Goal: Transaction & Acquisition: Purchase product/service

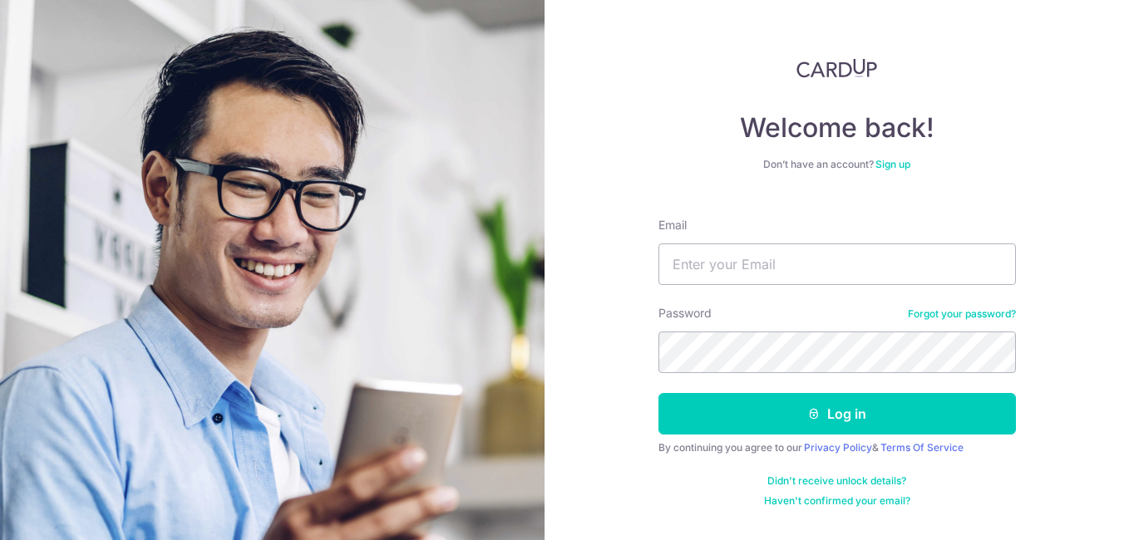
click at [727, 229] on div "Email" at bounding box center [836, 251] width 357 height 68
click at [706, 254] on input "Email" at bounding box center [836, 265] width 357 height 42
type input "[EMAIL_ADDRESS][PERSON_NAME][DOMAIN_NAME]"
click at [863, 414] on button "Log in" at bounding box center [836, 414] width 357 height 42
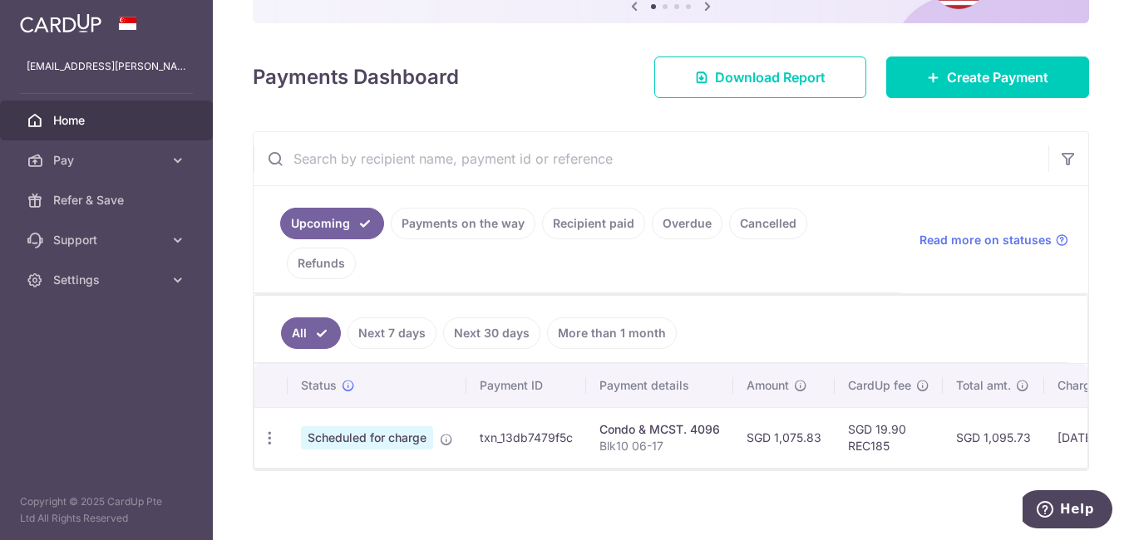
scroll to position [207, 0]
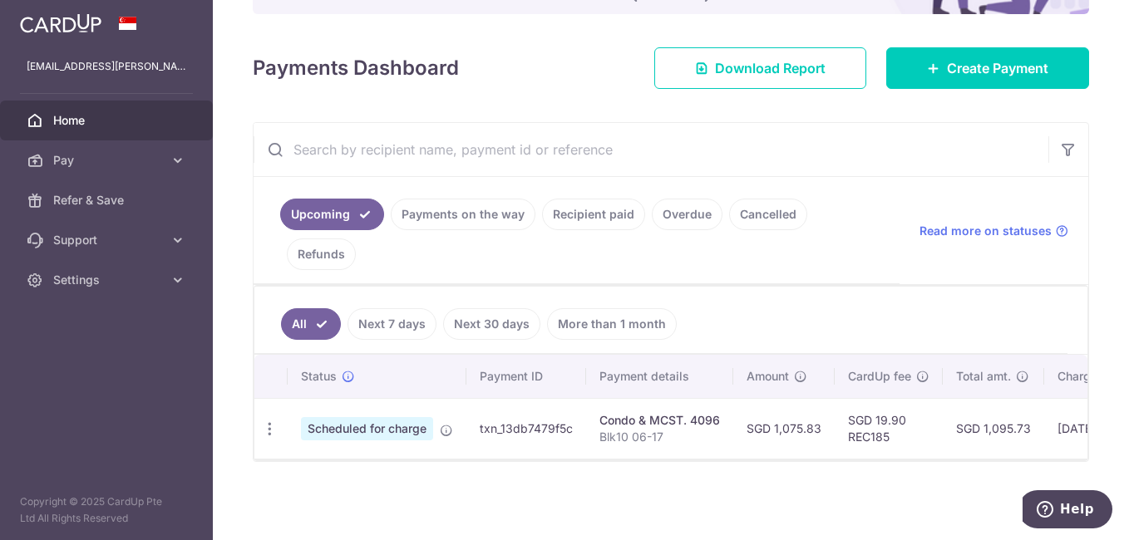
click at [269, 421] on icon "button" at bounding box center [269, 429] width 17 height 17
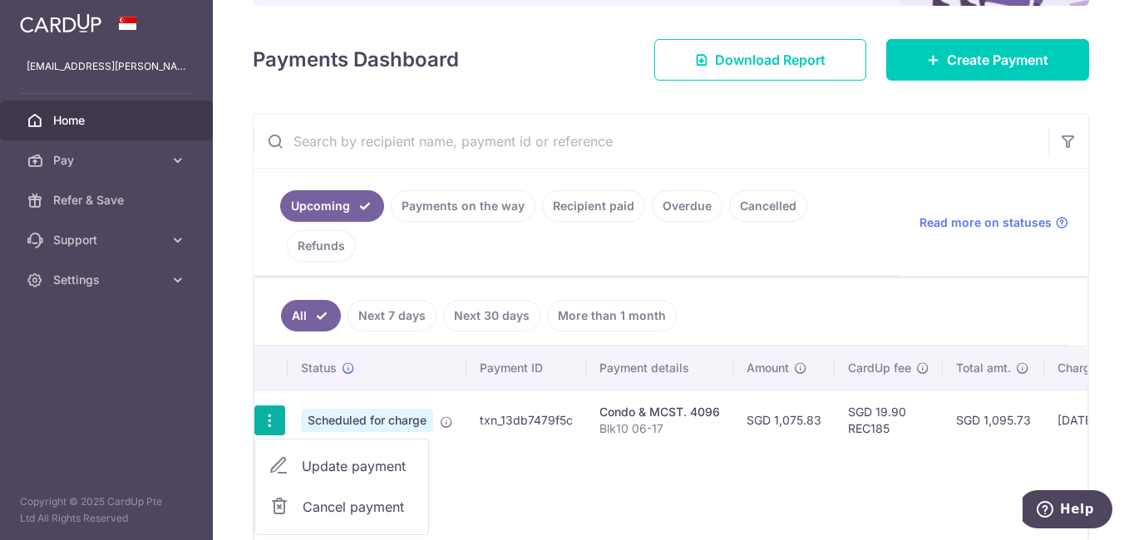
click at [446, 490] on div "Status Payment ID Payment details Amount CardUp fee Total amt. Charge date Due …" at bounding box center [670, 447] width 833 height 200
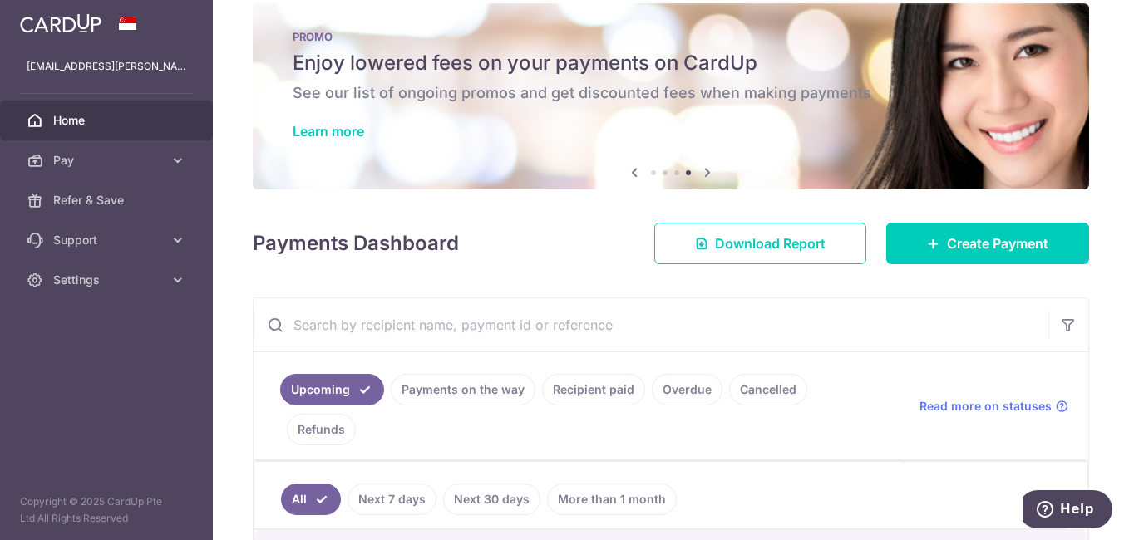
scroll to position [0, 0]
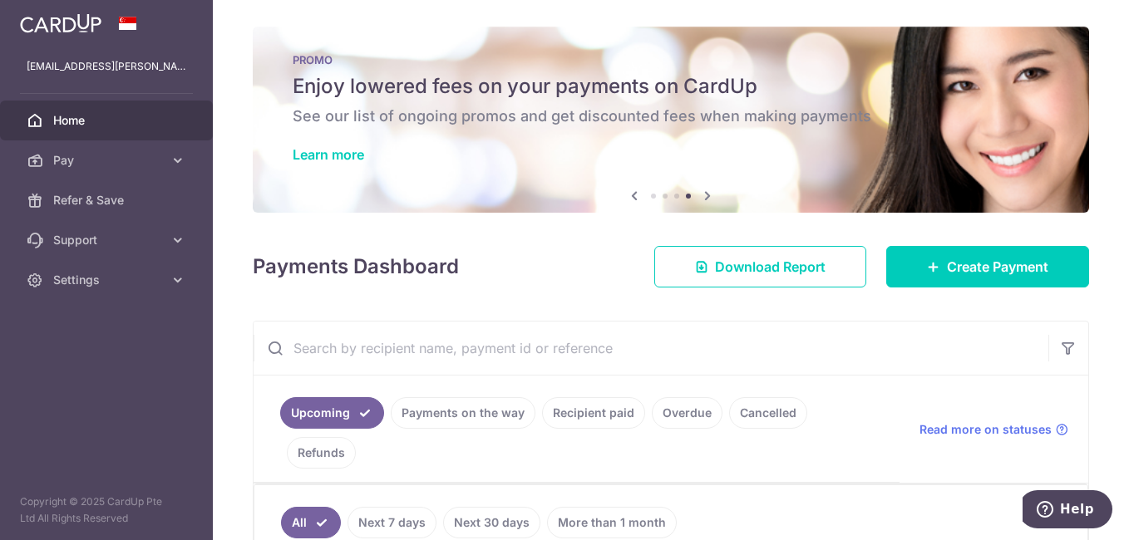
click at [704, 198] on icon at bounding box center [707, 195] width 20 height 21
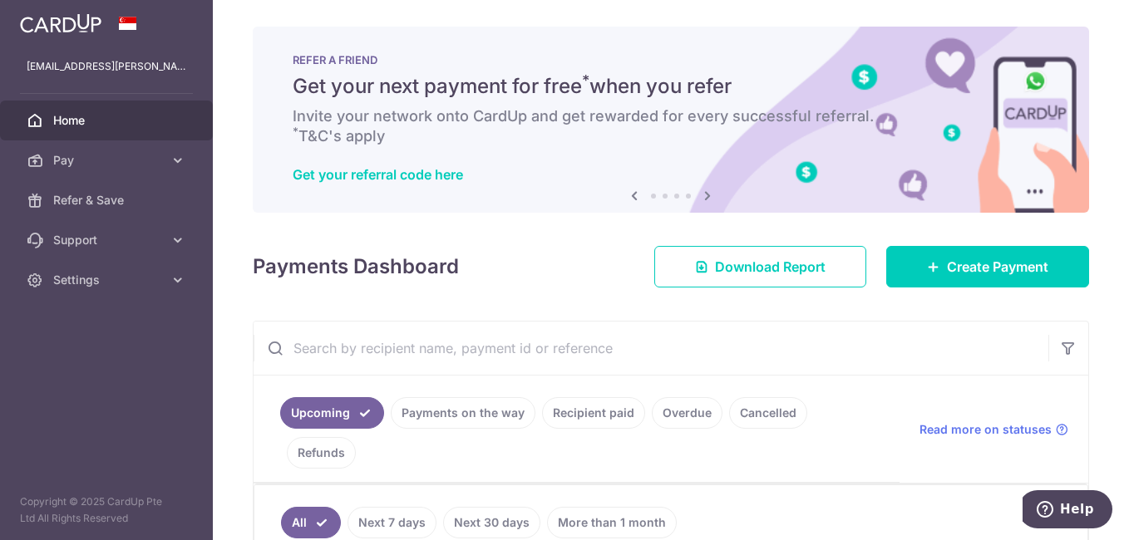
click at [704, 197] on icon at bounding box center [707, 195] width 20 height 21
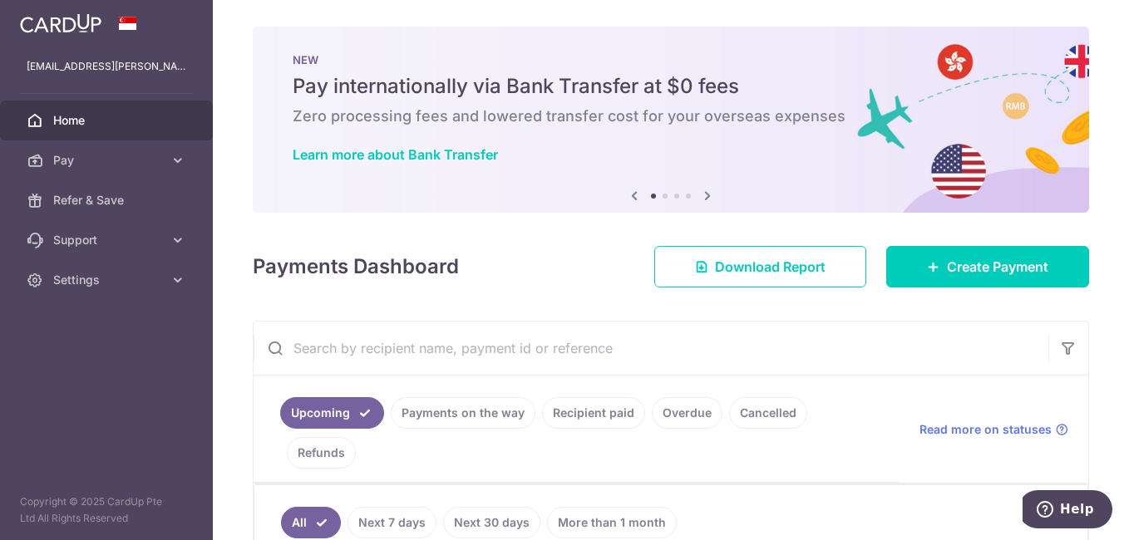
click at [703, 197] on icon at bounding box center [707, 195] width 20 height 21
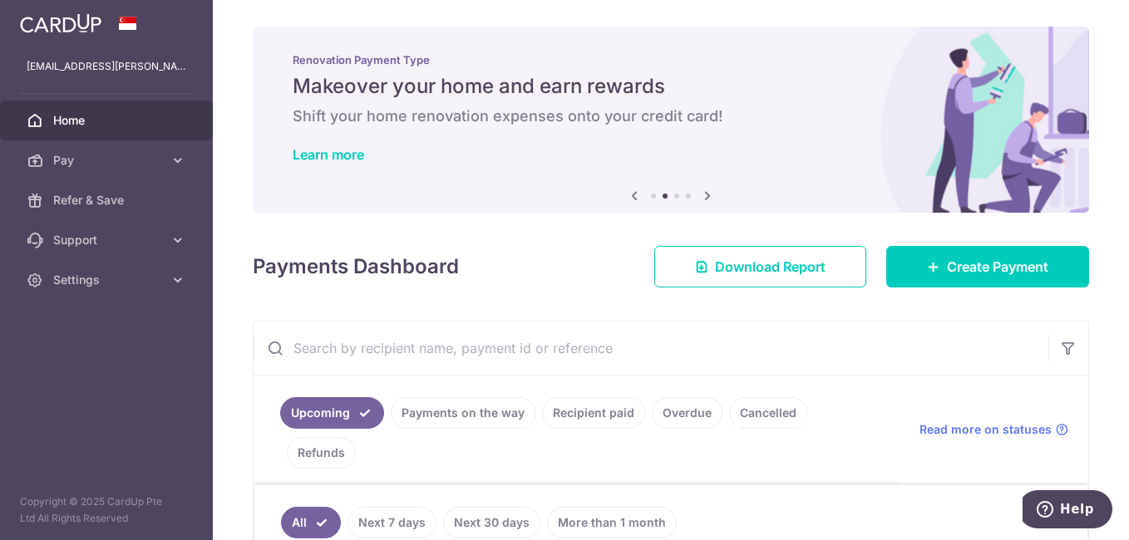
click at [703, 197] on icon at bounding box center [707, 195] width 20 height 21
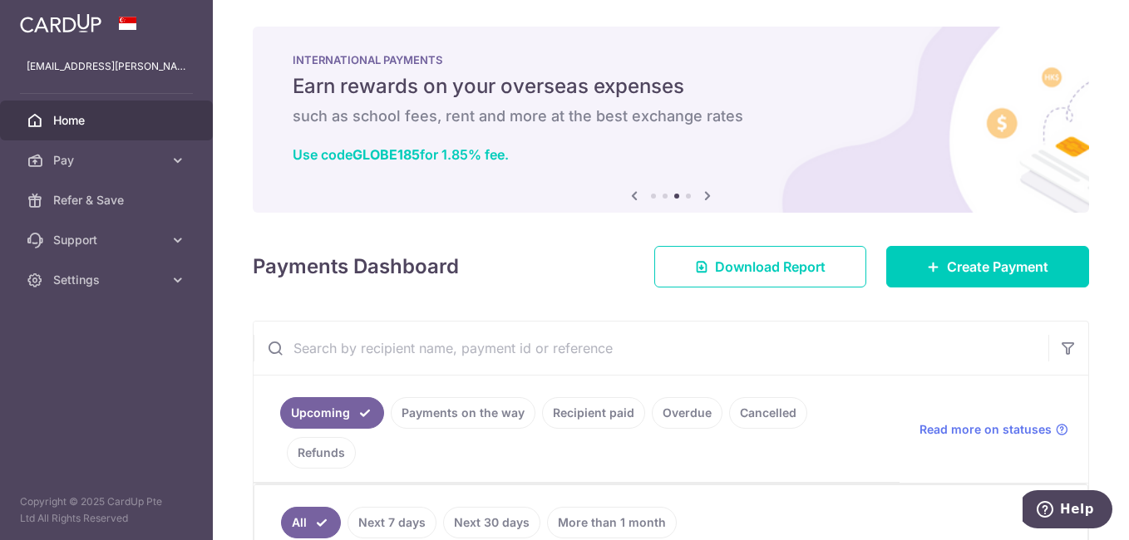
click at [701, 195] on icon at bounding box center [707, 195] width 20 height 21
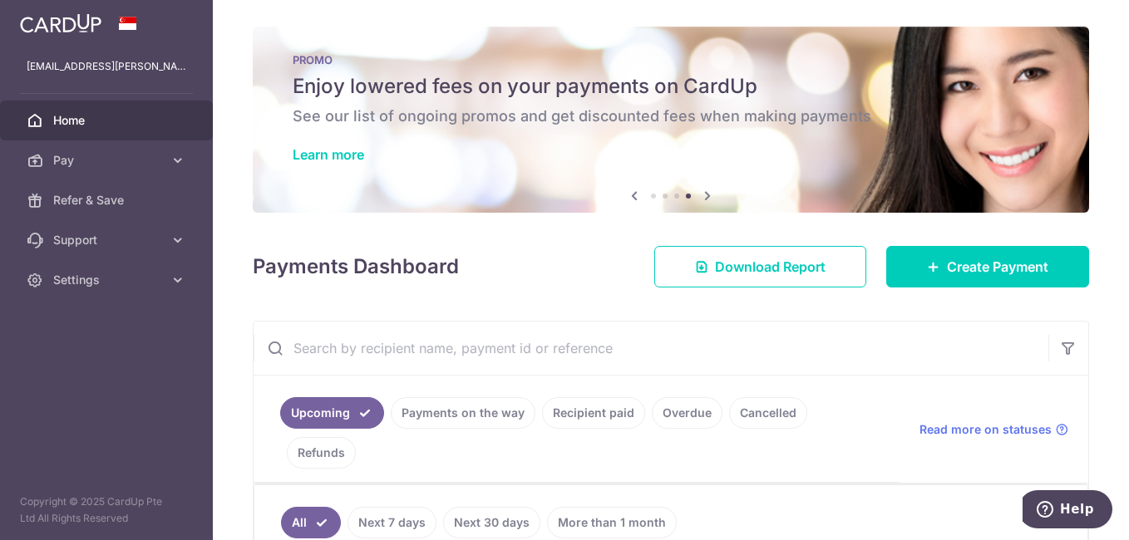
click at [700, 195] on icon at bounding box center [707, 195] width 20 height 21
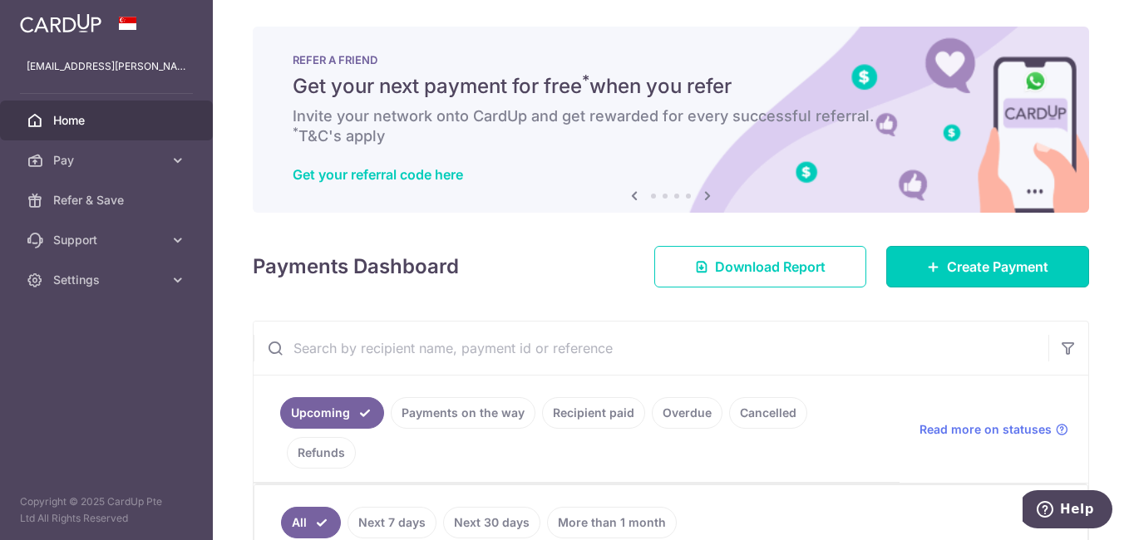
click at [1014, 266] on span "Create Payment" at bounding box center [997, 267] width 101 height 20
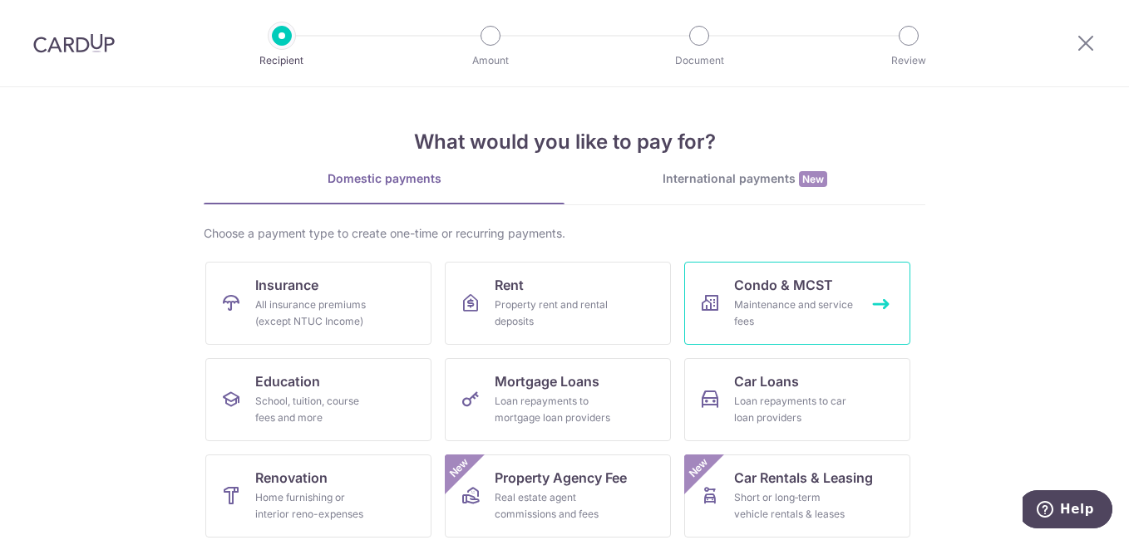
click at [800, 294] on link "Condo & MCST Maintenance and service fees" at bounding box center [797, 303] width 226 height 83
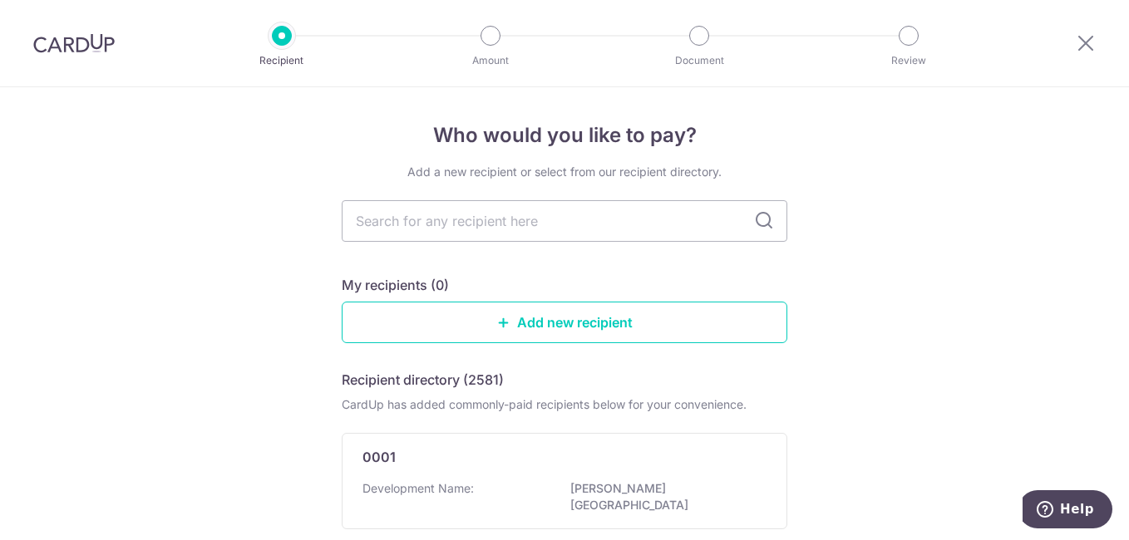
click at [543, 228] on input "text" at bounding box center [565, 221] width 446 height 42
click at [759, 224] on icon at bounding box center [764, 221] width 20 height 20
click at [389, 224] on input "text" at bounding box center [565, 221] width 446 height 42
type input "4096"
click at [393, 309] on link "Add new recipient" at bounding box center [565, 323] width 446 height 42
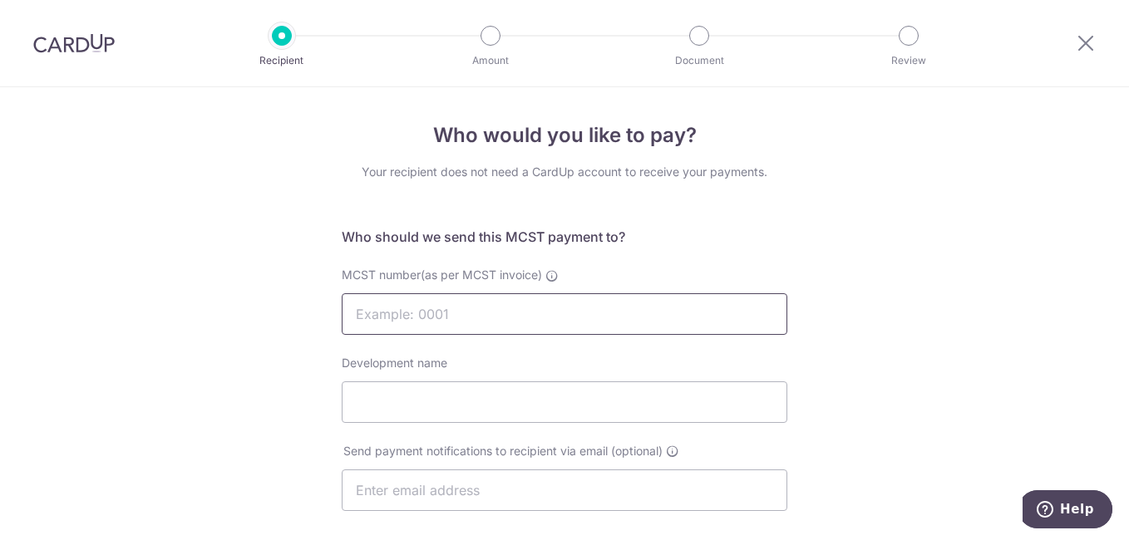
click at [488, 308] on input "MCST number(as per MCST invoice)" at bounding box center [565, 314] width 446 height 42
type input "mcst"
click at [426, 399] on input "Development name" at bounding box center [565, 403] width 446 height 42
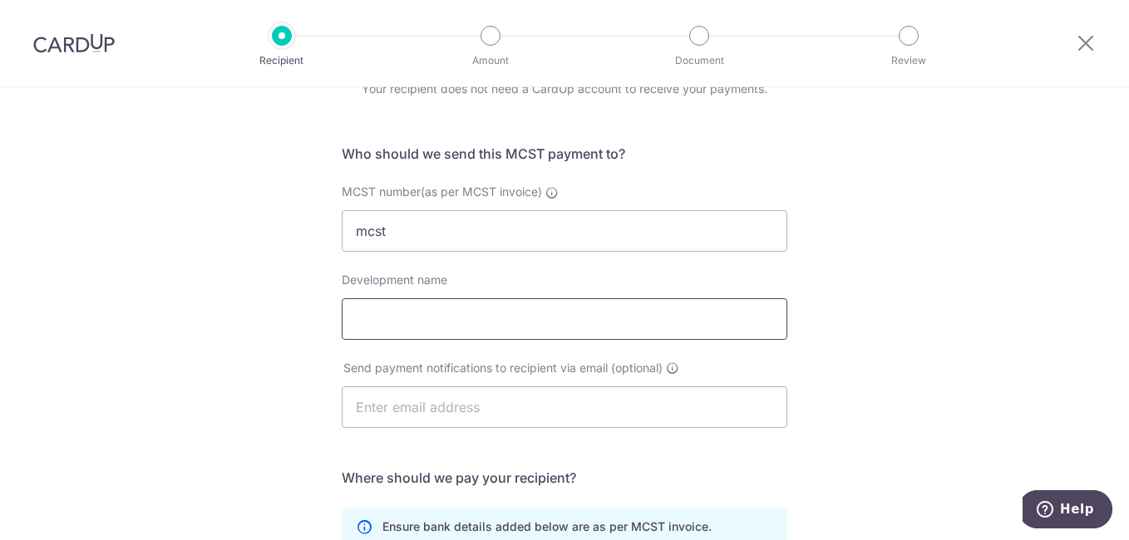
type input "0"
type input "4096"
click button "Submit Request" at bounding box center [0, 0] width 0 height 0
drag, startPoint x: 428, startPoint y: 316, endPoint x: 297, endPoint y: 313, distance: 131.4
click at [296, 314] on div "Who would you like to pay? Your recipient does not need a CardUp account to rec…" at bounding box center [564, 443] width 1129 height 879
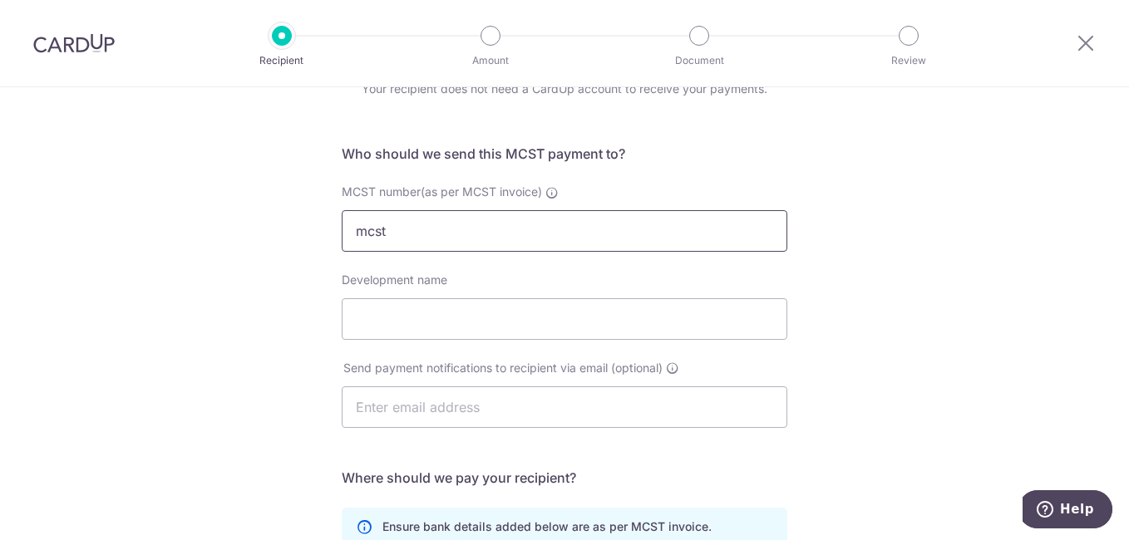
drag, startPoint x: 406, startPoint y: 239, endPoint x: 316, endPoint y: 233, distance: 90.8
click at [316, 233] on div "Who would you like to pay? Your recipient does not need a CardUp account to rec…" at bounding box center [564, 443] width 1129 height 879
type input "4096"
click at [399, 307] on input "Development name" at bounding box center [565, 319] width 446 height 42
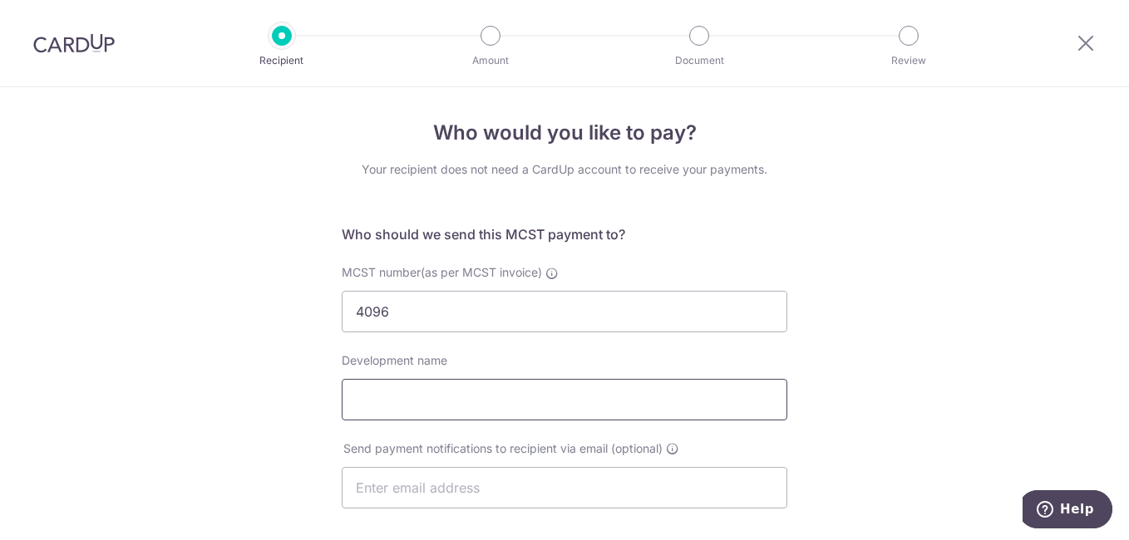
scroll to position [0, 0]
drag, startPoint x: 399, startPoint y: 310, endPoint x: 258, endPoint y: 298, distance: 141.9
click at [258, 298] on div "Who would you like to pay? Your recipient does not need a CardUp account to rec…" at bounding box center [564, 526] width 1129 height 879
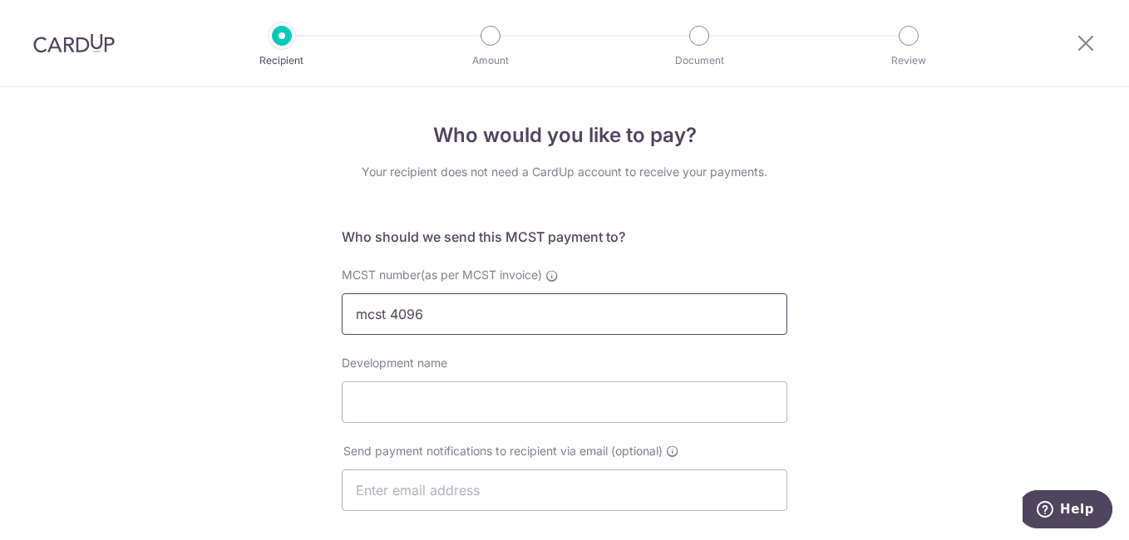
type input "mcst 4096"
click button "Submit Request" at bounding box center [0, 0] width 0 height 0
click at [422, 408] on input "Development name" at bounding box center [565, 403] width 446 height 42
drag, startPoint x: 210, startPoint y: 293, endPoint x: 200, endPoint y: 291, distance: 10.3
click at [201, 291] on div "Who would you like to pay? Your recipient does not need a CardUp account to rec…" at bounding box center [564, 526] width 1129 height 879
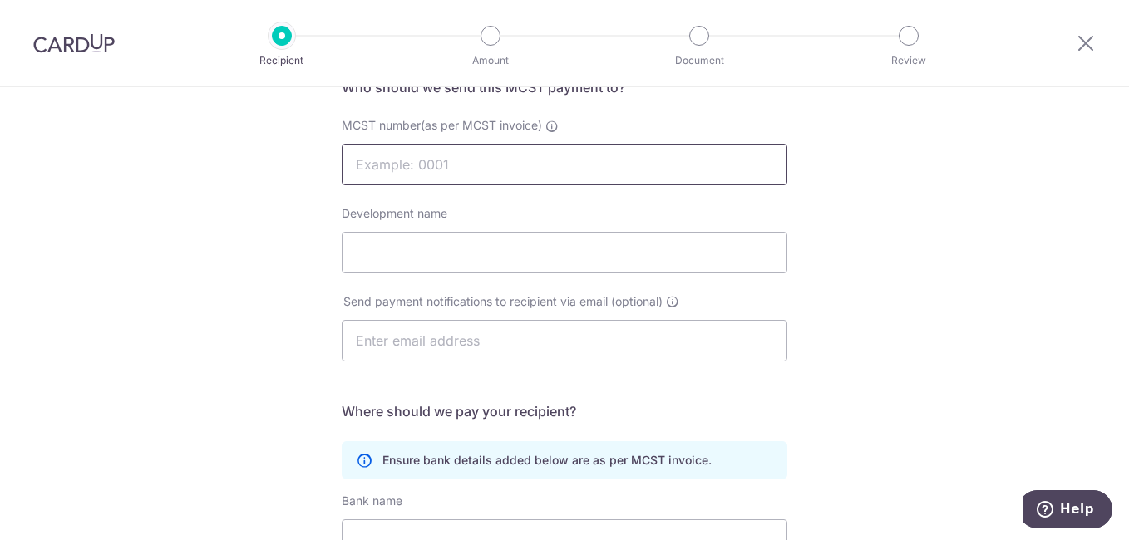
scroll to position [166, 0]
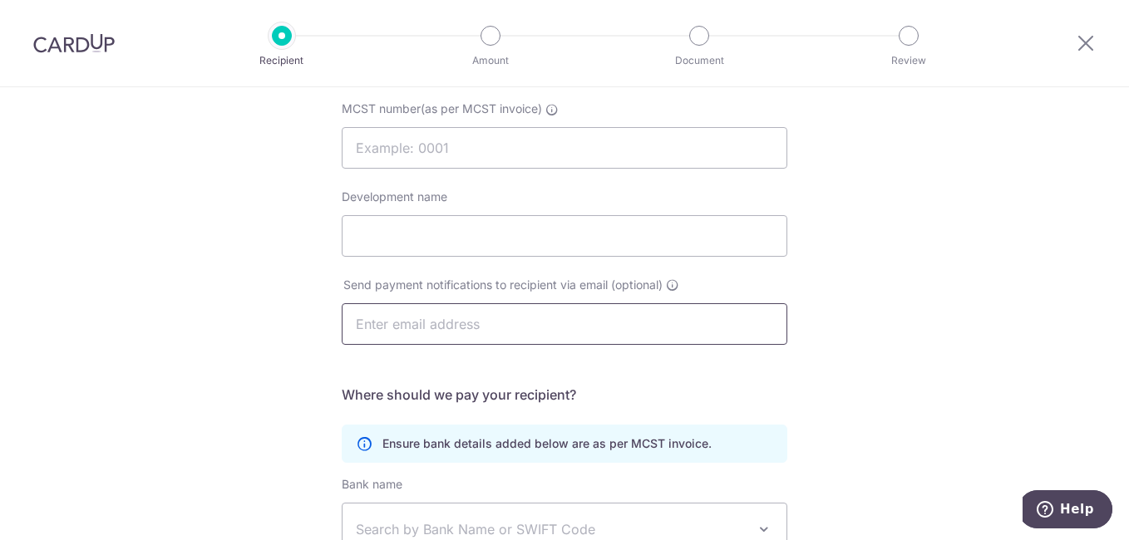
click at [413, 320] on input "text" at bounding box center [565, 324] width 446 height 42
click at [905, 299] on div "Who would you like to pay? Your recipient does not need a CardUp account to rec…" at bounding box center [564, 360] width 1129 height 879
click at [452, 159] on input "MCST number(as per MCST invoice)" at bounding box center [565, 148] width 446 height 42
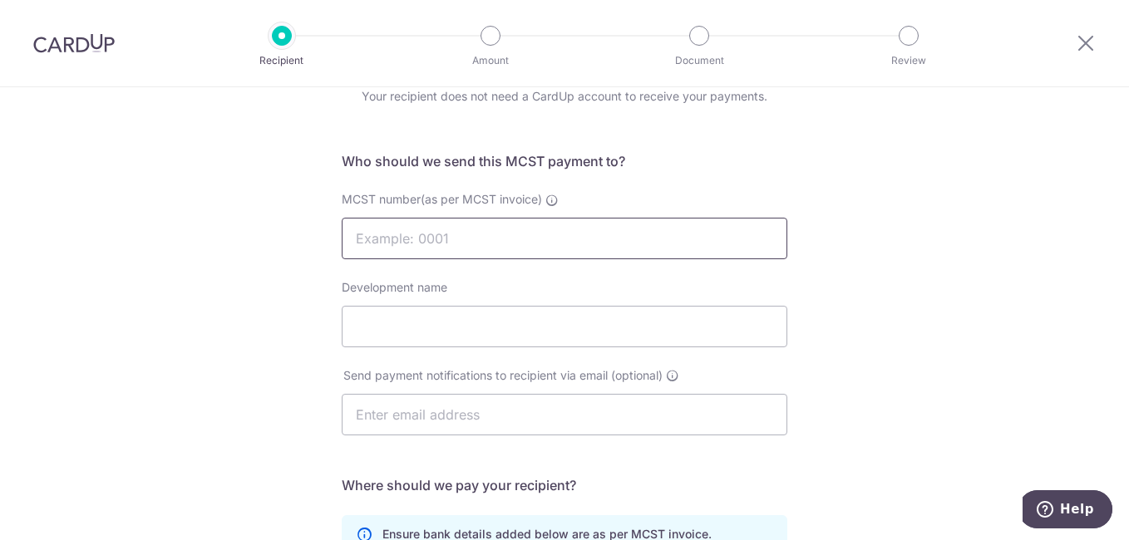
scroll to position [0, 0]
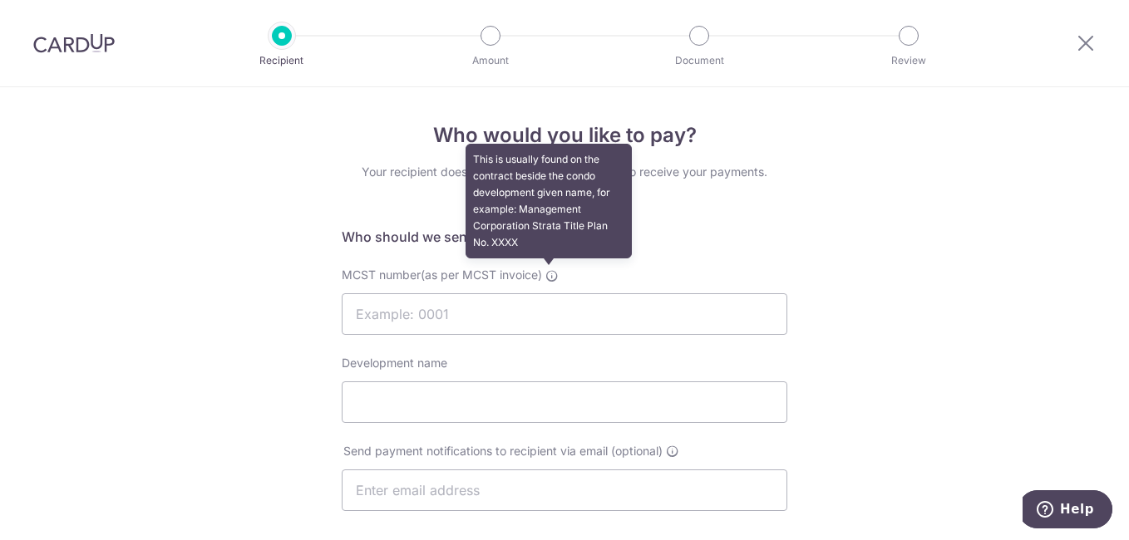
click at [551, 275] on icon at bounding box center [551, 275] width 13 height 13
click at [551, 293] on input "MCST number(as per MCST invoice) This is usually found on the contract beside t…" at bounding box center [565, 314] width 446 height 42
click at [553, 279] on icon at bounding box center [551, 275] width 13 height 13
click at [553, 293] on input "MCST number(as per MCST invoice) This is usually found on the contract beside t…" at bounding box center [565, 314] width 446 height 42
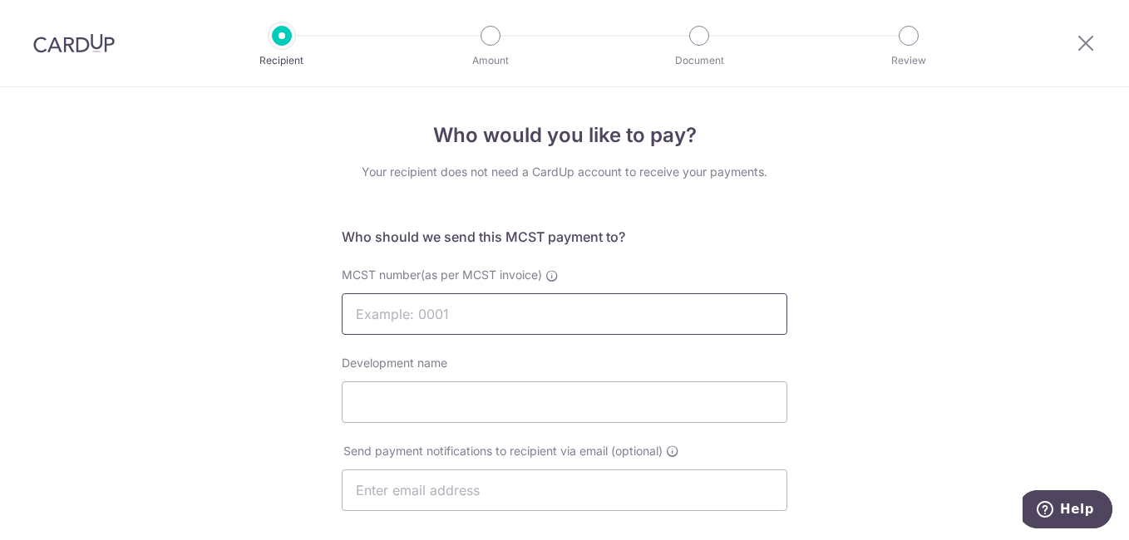
click at [495, 301] on input "MCST number(as per MCST invoice)" at bounding box center [565, 314] width 446 height 42
type input "m"
type input "MCST 4096"
click button "Submit Request" at bounding box center [0, 0] width 0 height 0
click at [371, 401] on input "Development name" at bounding box center [565, 403] width 446 height 42
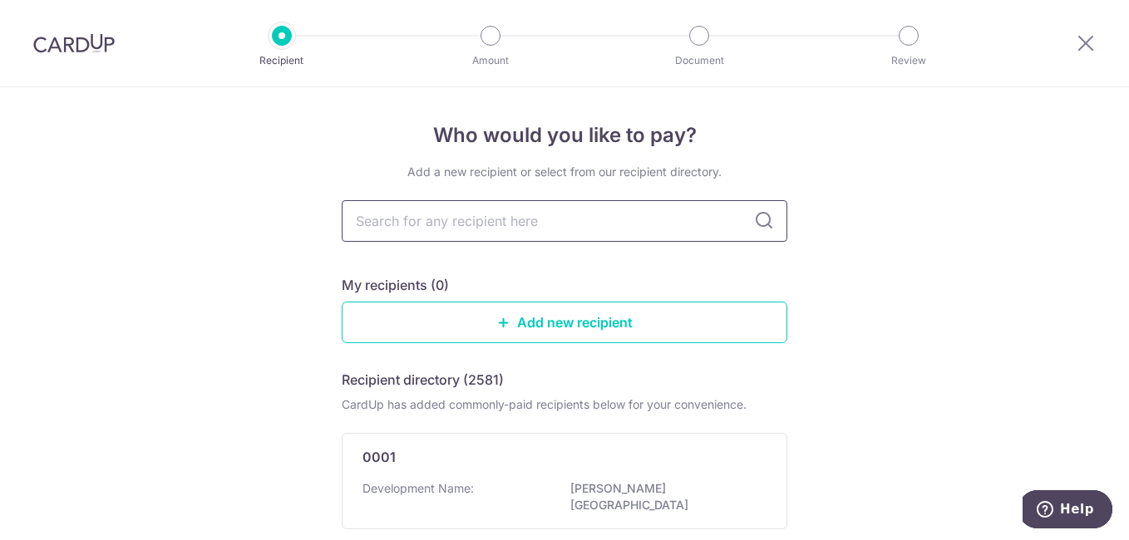
click at [532, 216] on input "text" at bounding box center [565, 221] width 446 height 42
type input "MCST"
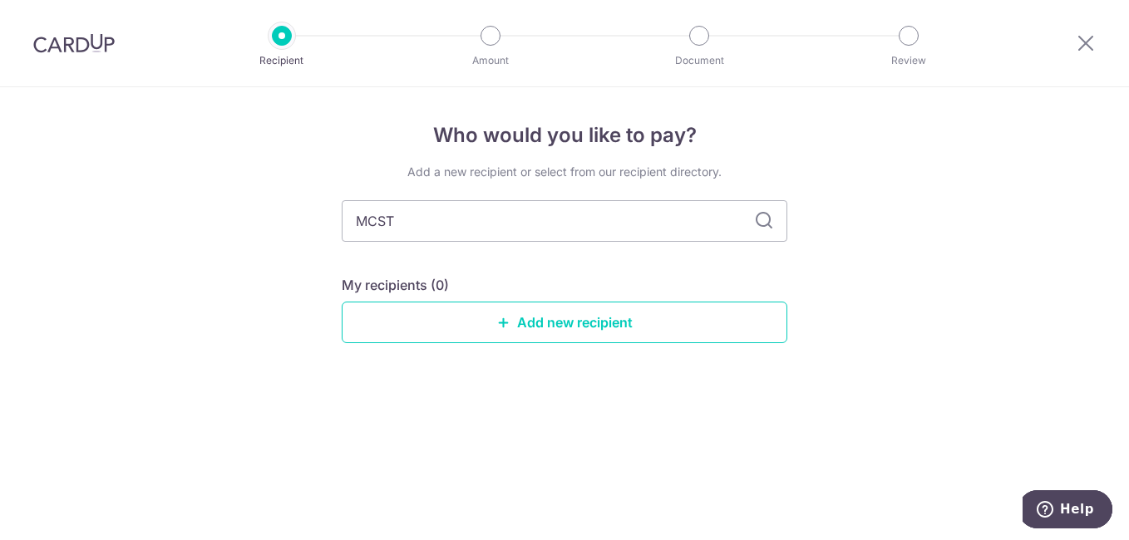
type input "MCST 4"
type input "MCST 4096"
click at [508, 323] on icon at bounding box center [503, 322] width 13 height 13
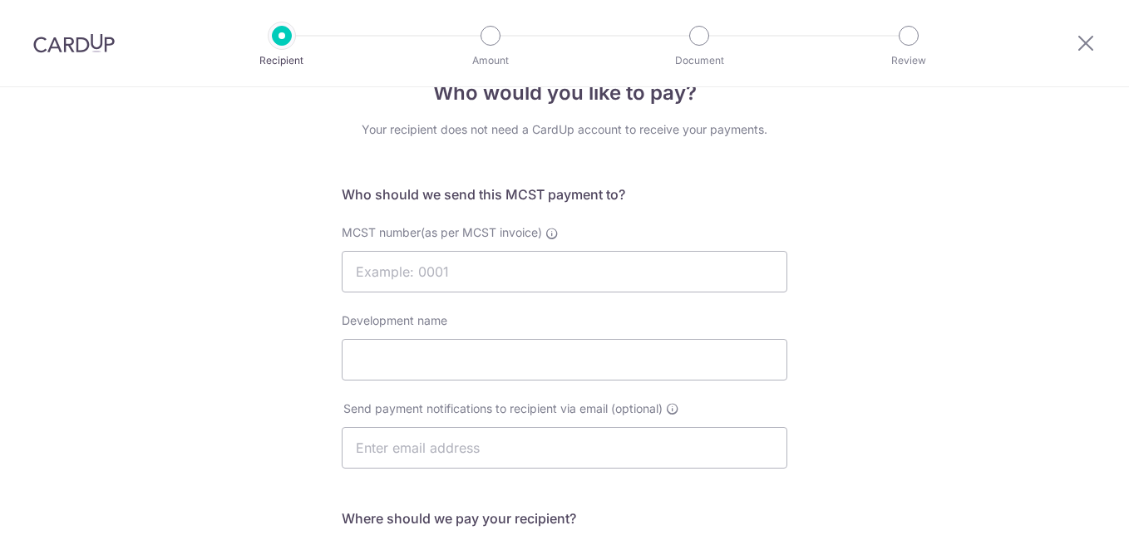
scroll to position [83, 0]
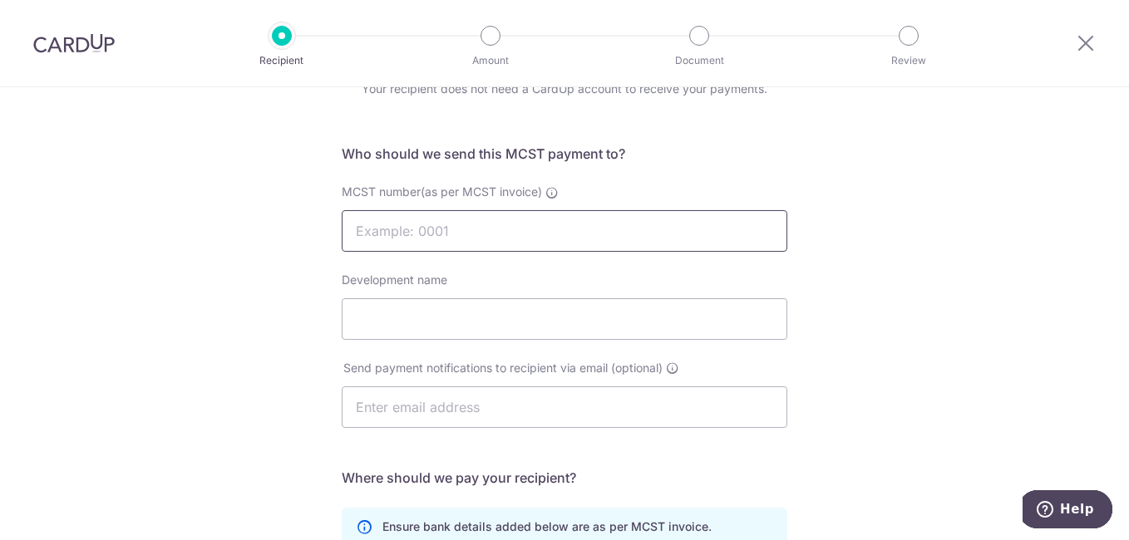
click at [419, 237] on input "MCST number(as per MCST invoice)" at bounding box center [565, 231] width 446 height 42
type input "MCST 4096"
click at [393, 323] on input "Development name" at bounding box center [565, 319] width 446 height 42
type input "MCST"
click at [415, 401] on input "text" at bounding box center [565, 408] width 446 height 42
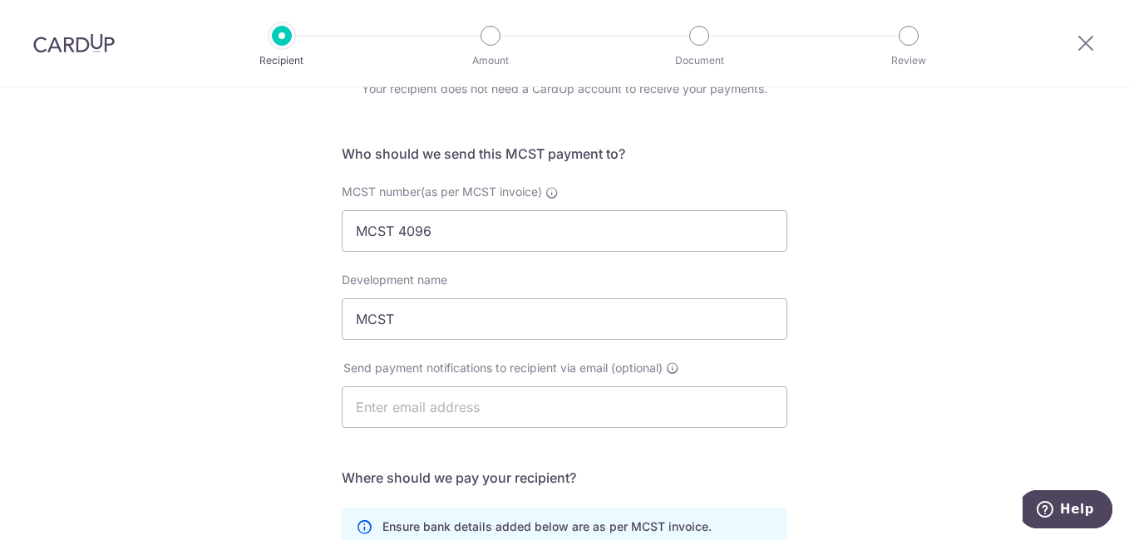
click at [904, 324] on div "Who would you like to pay? Your recipient does not need a CardUp account to rec…" at bounding box center [564, 443] width 1129 height 879
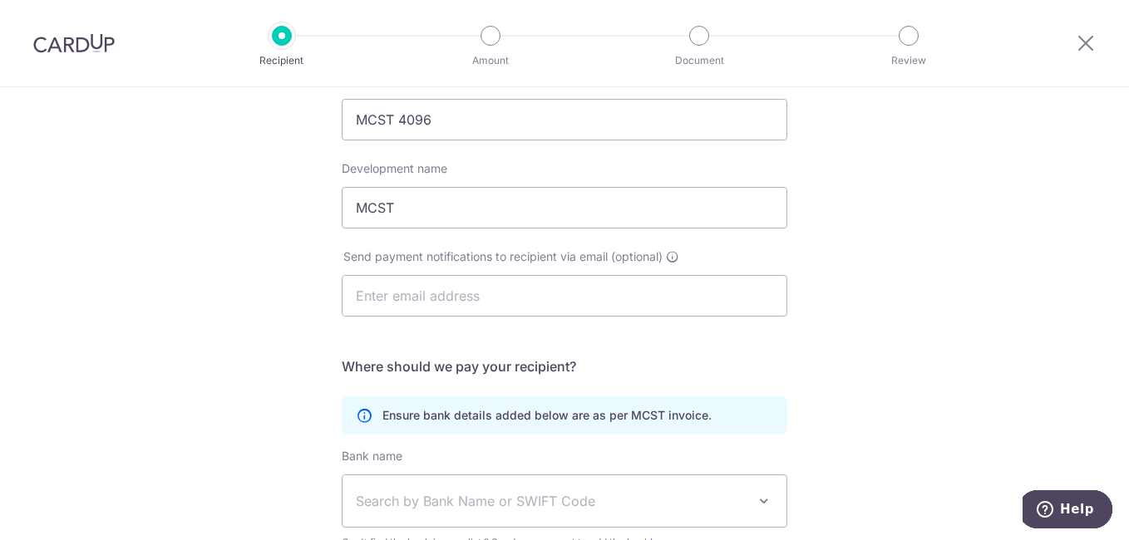
scroll to position [0, 0]
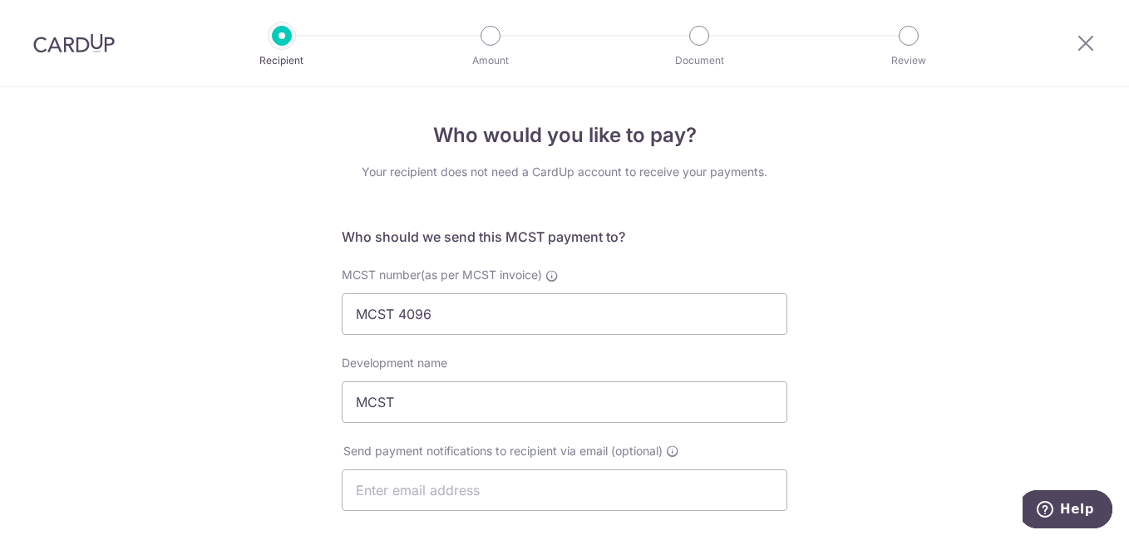
click at [285, 53] on p "Recipient" at bounding box center [281, 60] width 123 height 17
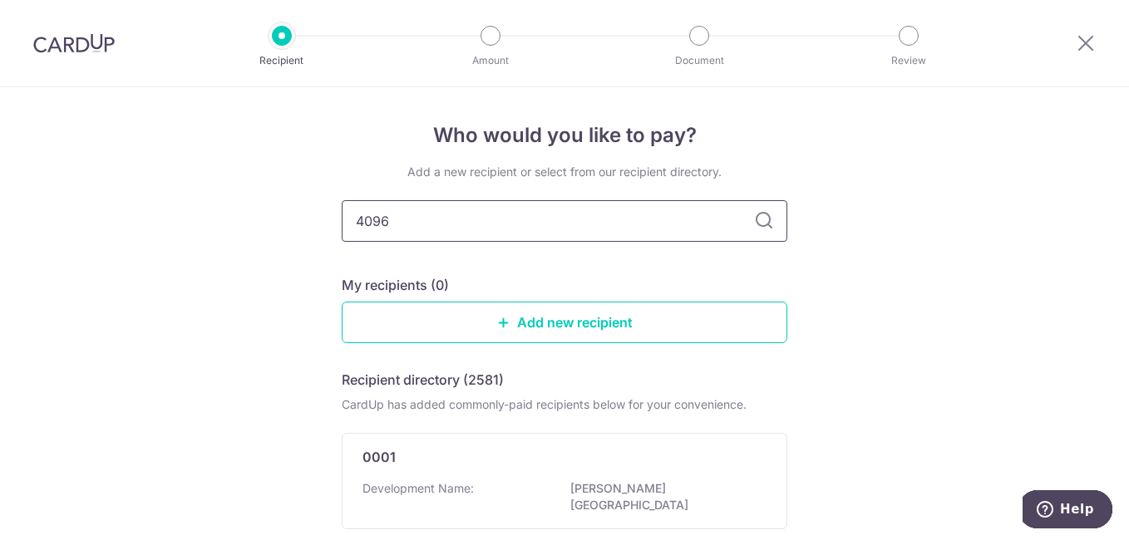
type input "4096"
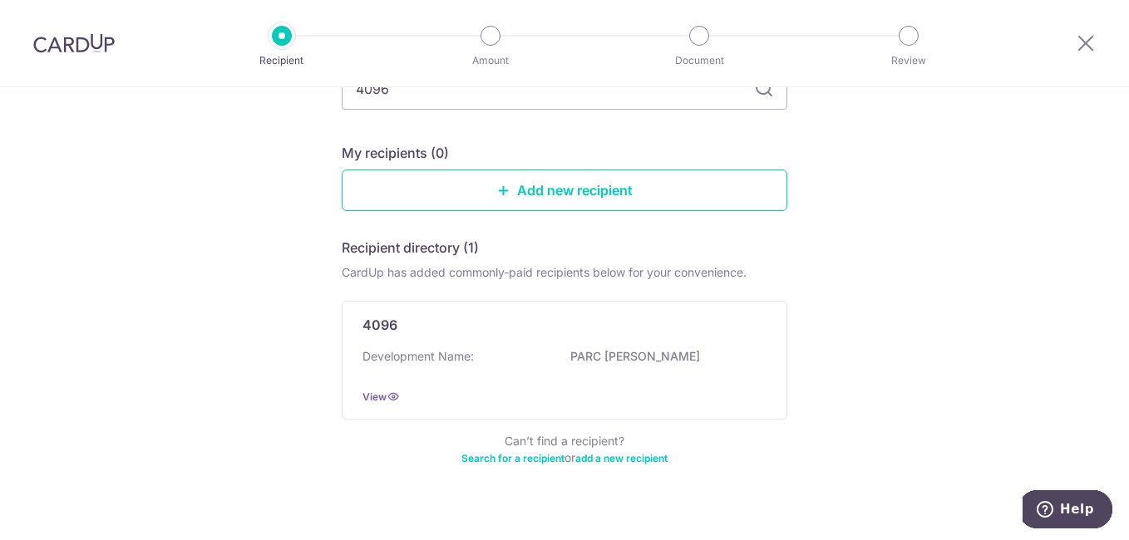
scroll to position [156, 0]
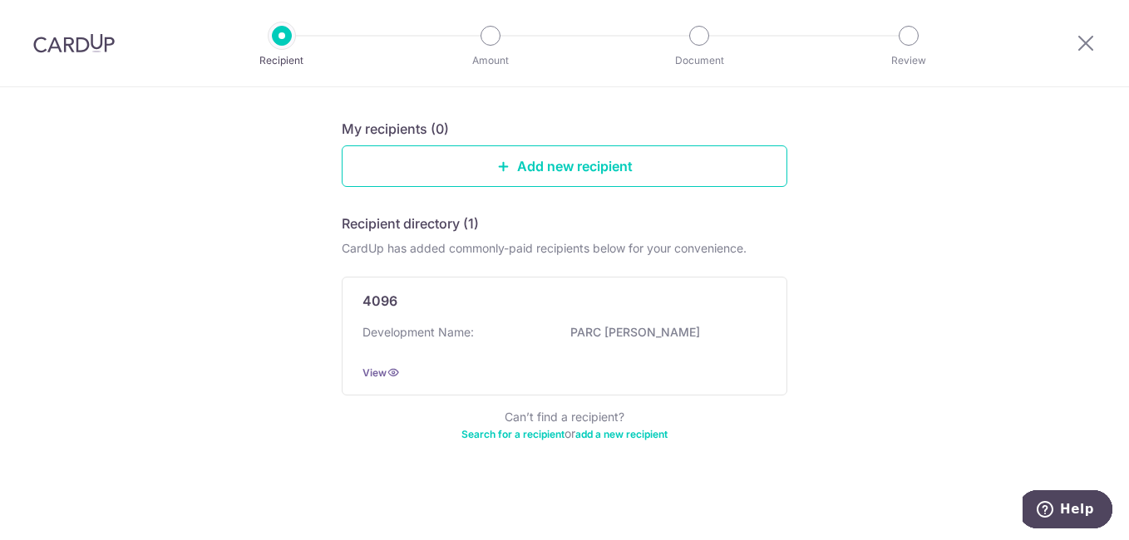
click at [410, 331] on p "Development Name:" at bounding box center [417, 332] width 111 height 17
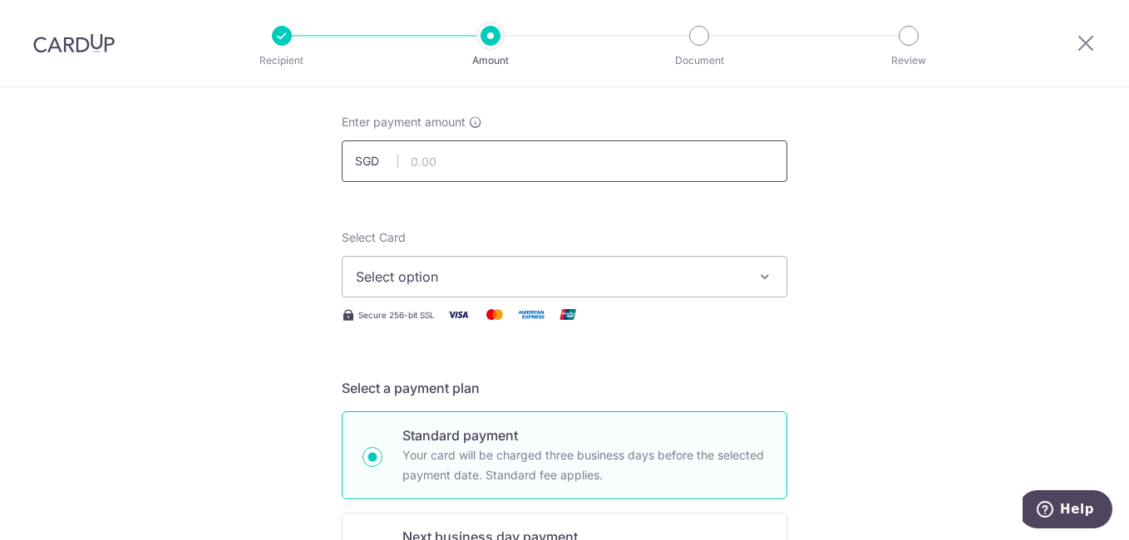
drag, startPoint x: 460, startPoint y: 166, endPoint x: 502, endPoint y: 175, distance: 43.2
click at [460, 166] on input "text" at bounding box center [565, 161] width 446 height 42
type input "1,075.83"
click at [524, 279] on span "Select option" at bounding box center [549, 277] width 387 height 20
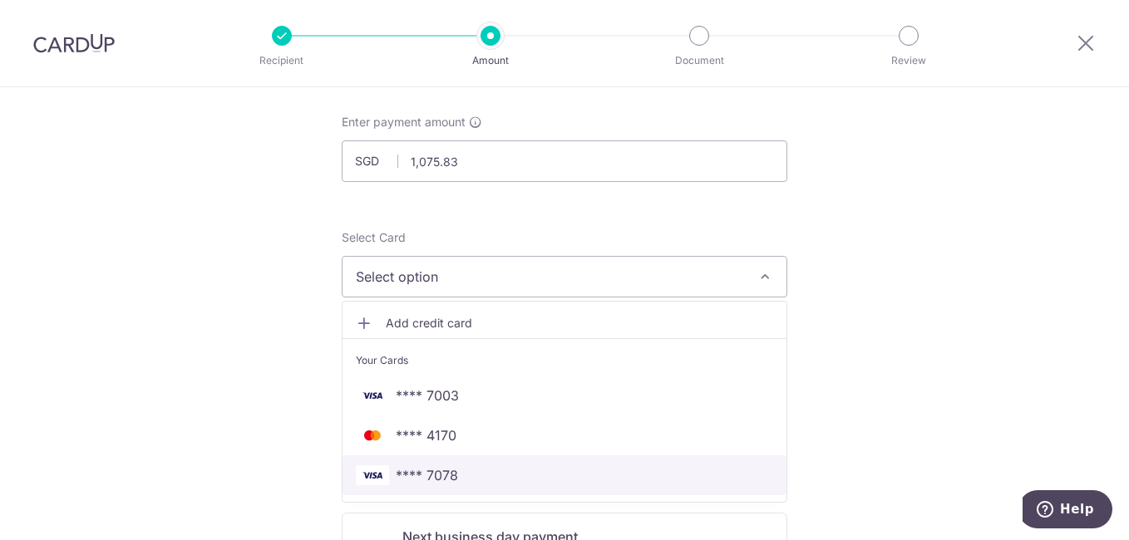
click at [426, 479] on span "**** 7078" at bounding box center [427, 475] width 62 height 20
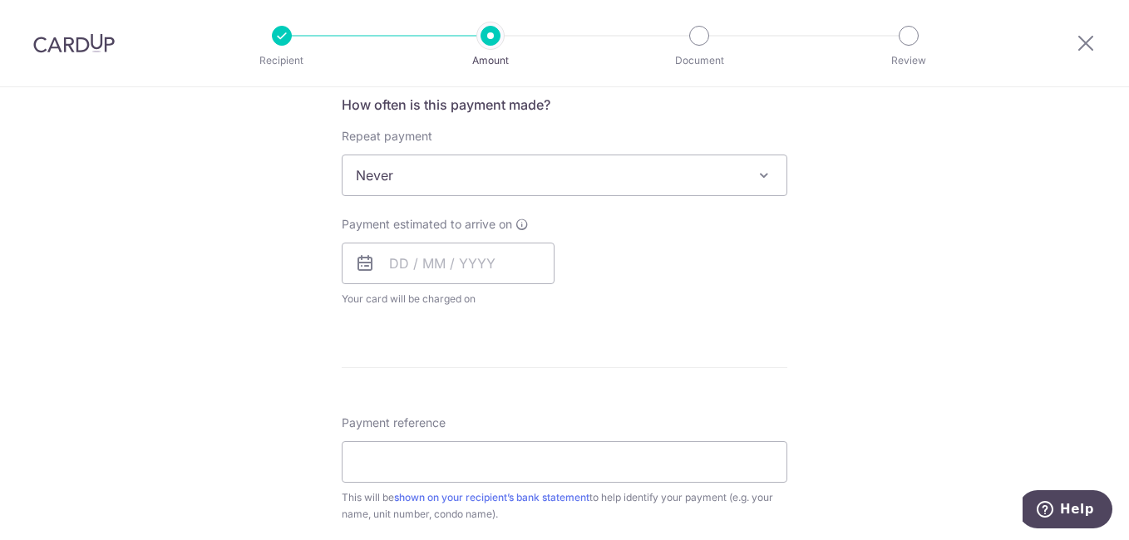
scroll to position [665, 0]
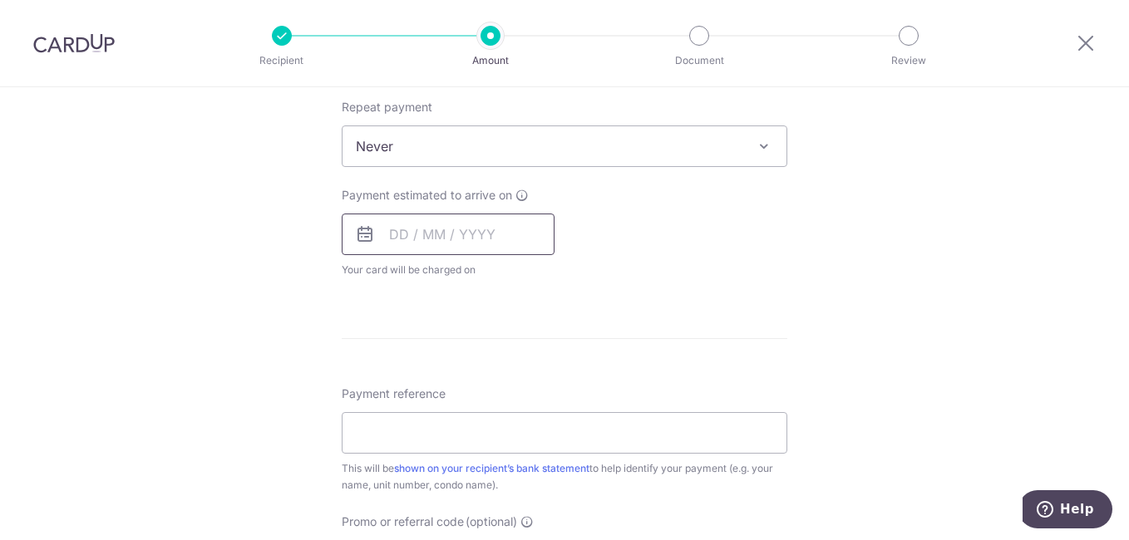
click at [456, 234] on input "text" at bounding box center [448, 235] width 213 height 42
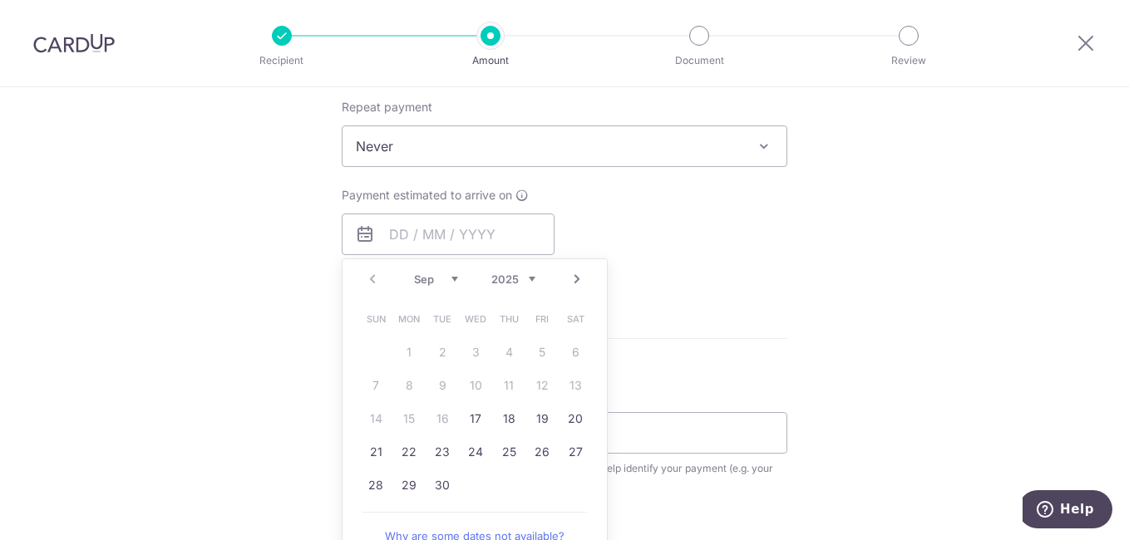
click at [571, 283] on link "Next" at bounding box center [577, 279] width 20 height 20
click at [535, 422] on link "19" at bounding box center [542, 419] width 27 height 27
type input "19/12/2025"
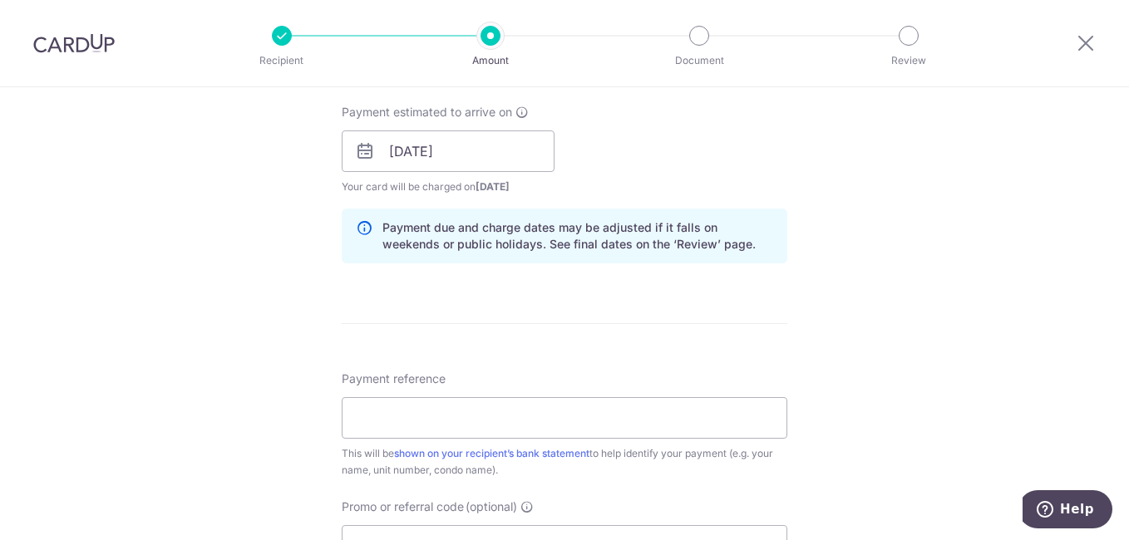
scroll to position [831, 0]
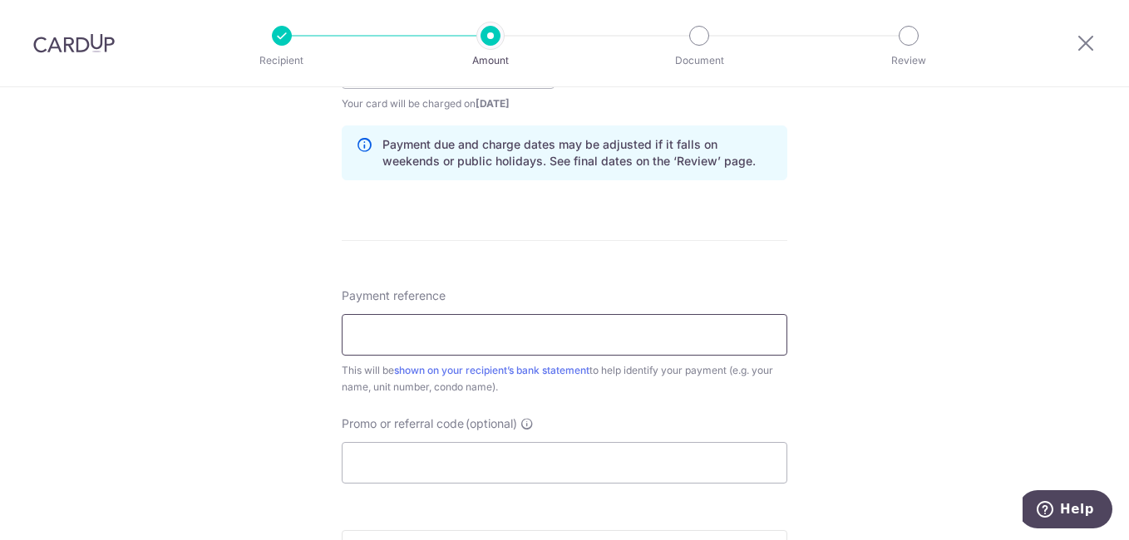
click at [499, 348] on input "Payment reference" at bounding box center [565, 335] width 446 height 42
type input "Blk10 06-17"
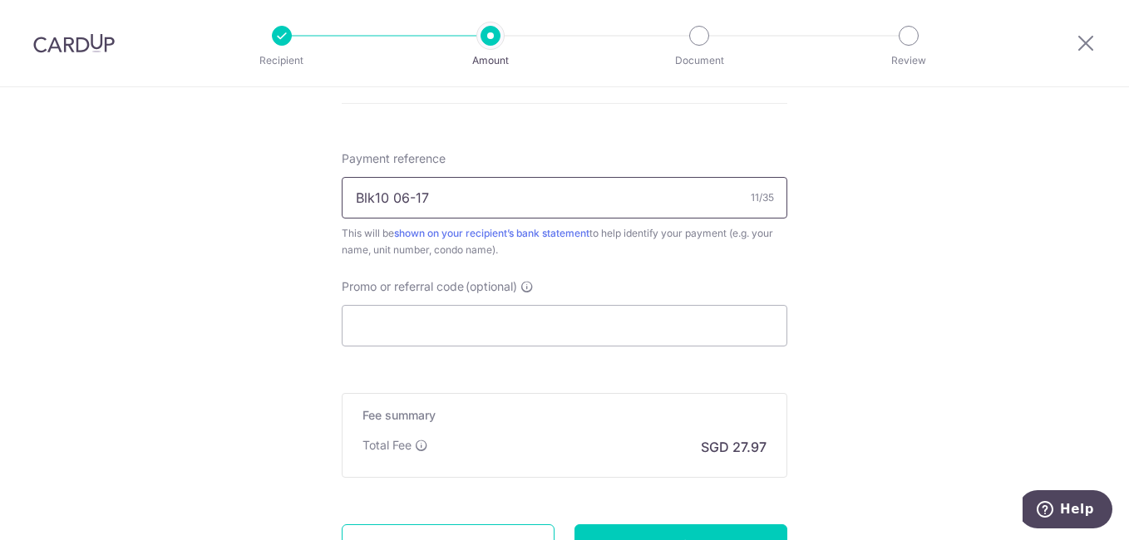
scroll to position [997, 0]
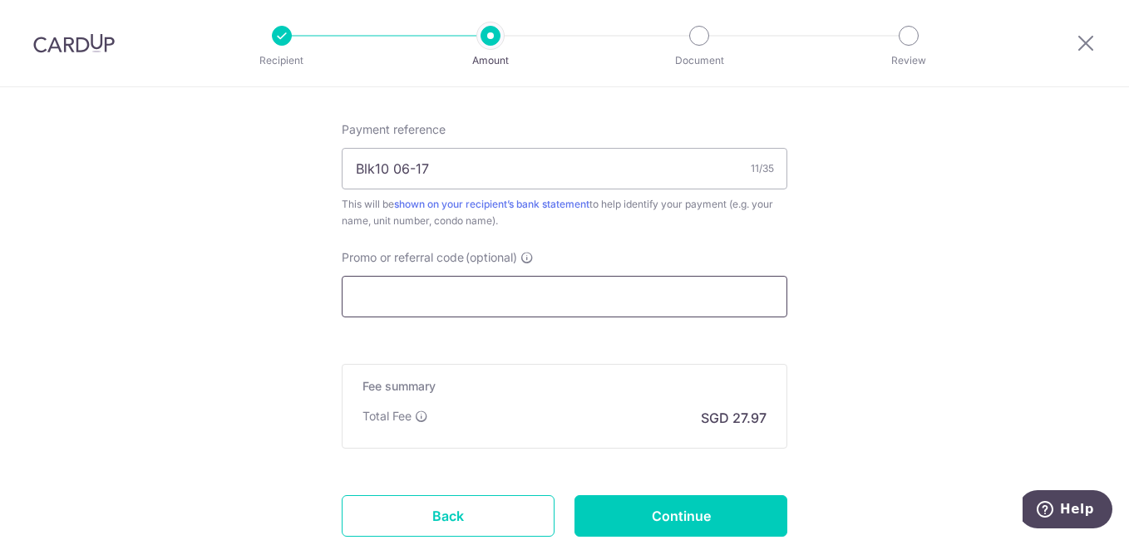
click at [380, 292] on input "Promo or referral code (optional)" at bounding box center [565, 297] width 446 height 42
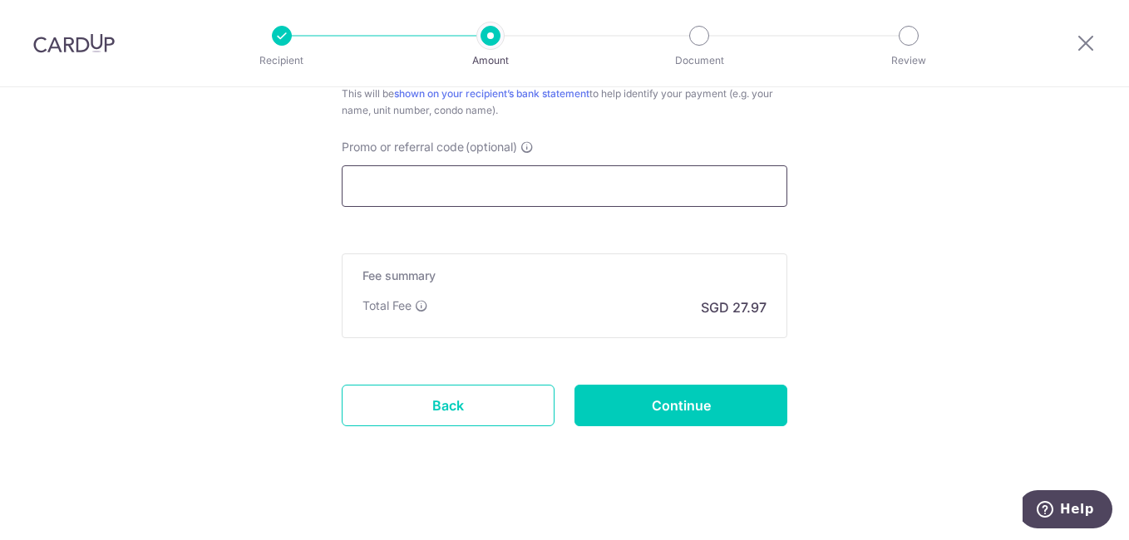
scroll to position [1119, 0]
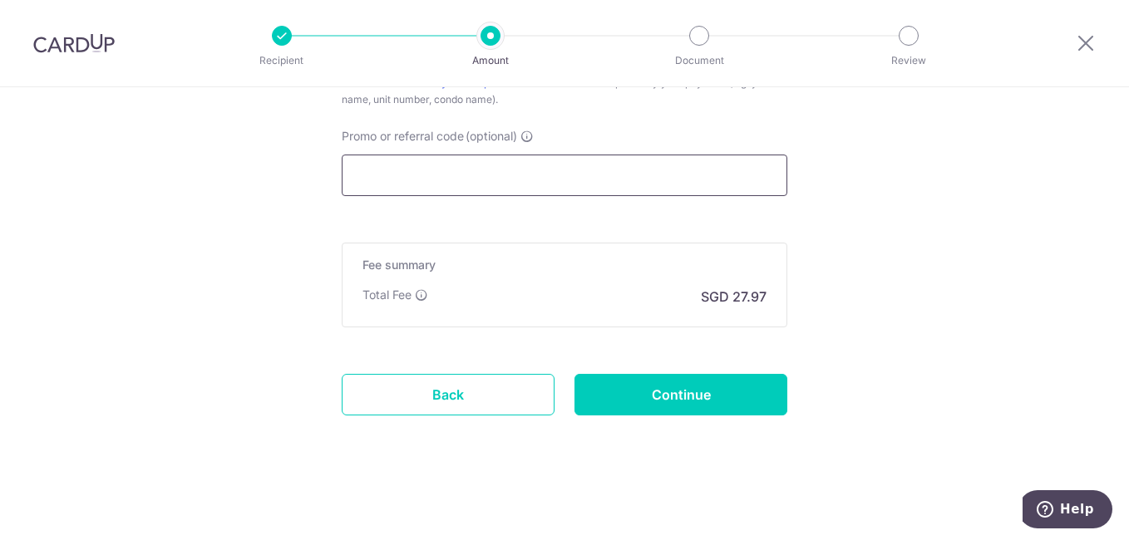
paste input "RECURRING185,"
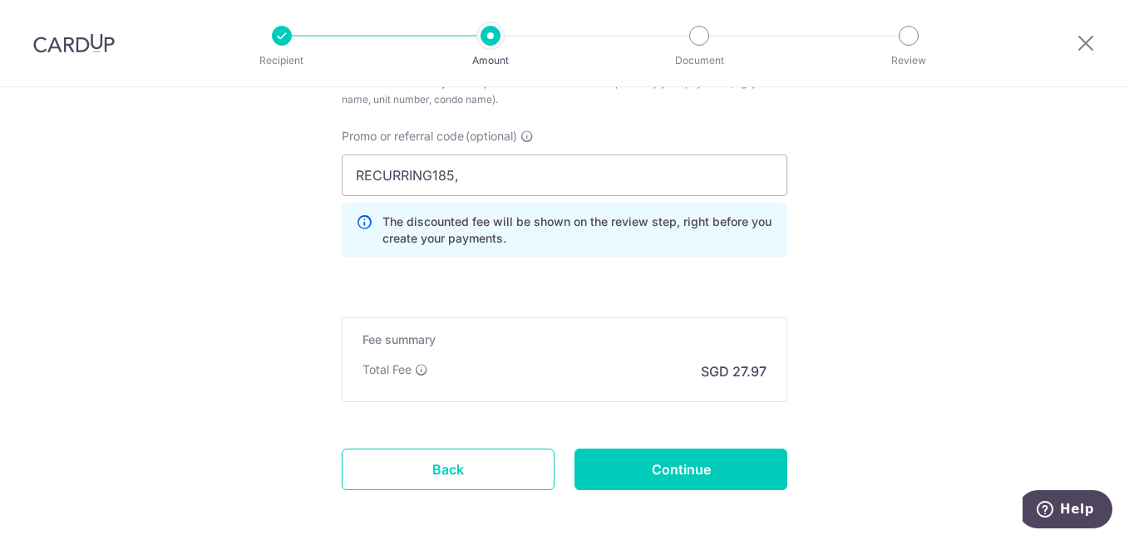
click at [466, 184] on input "RECURRING185," at bounding box center [565, 176] width 446 height 42
type input "RECURRING185"
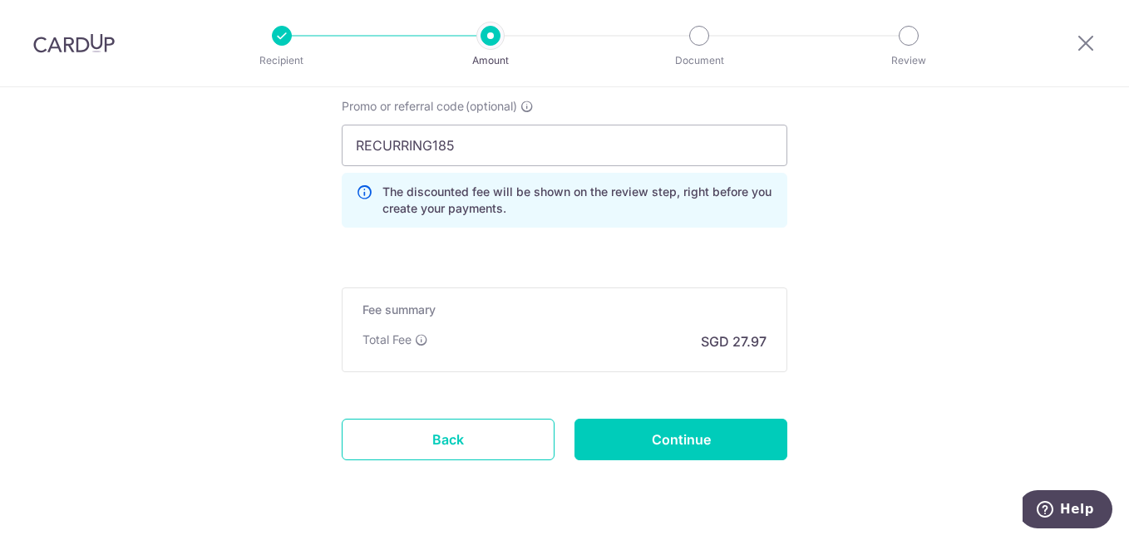
scroll to position [1194, 0]
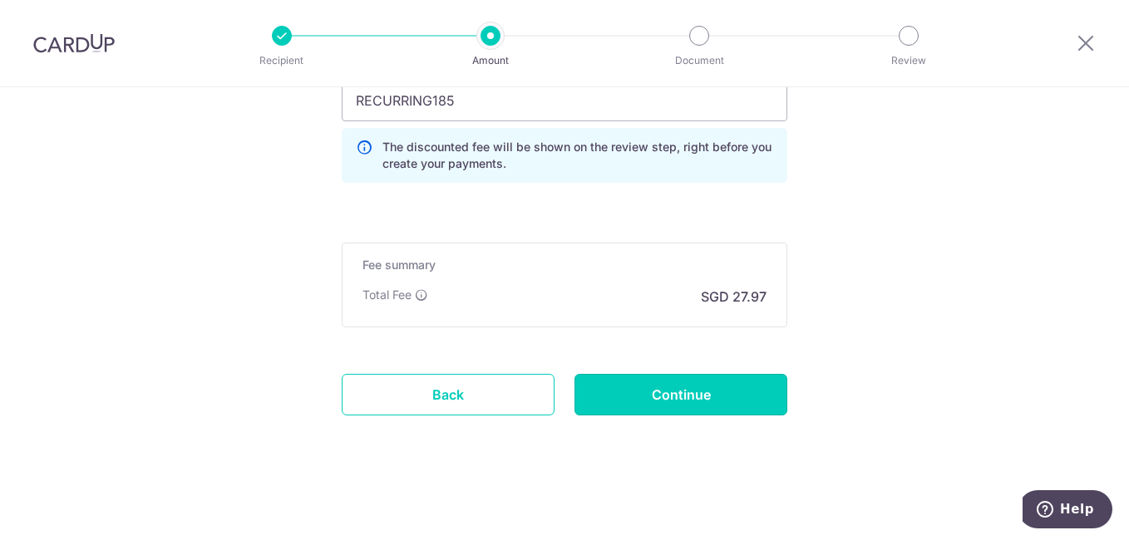
click at [690, 391] on input "Continue" at bounding box center [680, 395] width 213 height 42
type input "Create Schedule"
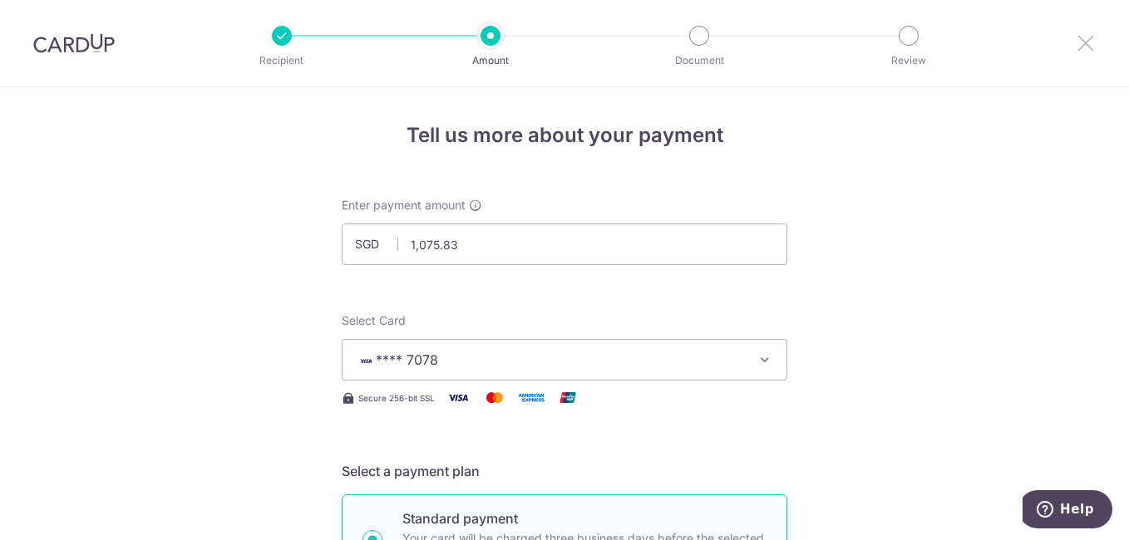
drag, startPoint x: 1084, startPoint y: 47, endPoint x: 653, endPoint y: 86, distance: 432.3
click at [1084, 47] on icon at bounding box center [1086, 42] width 20 height 21
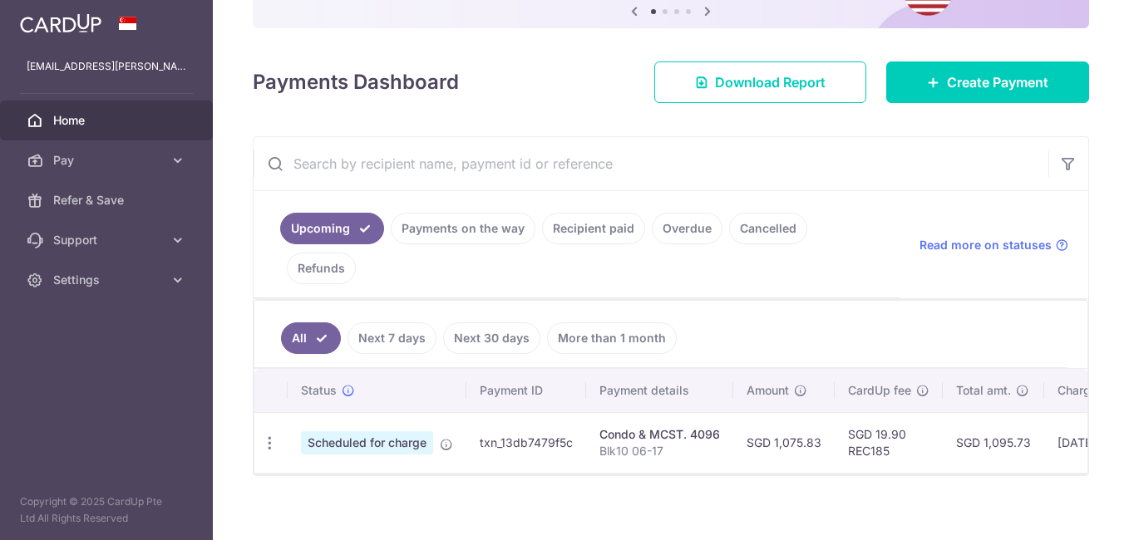
scroll to position [187, 0]
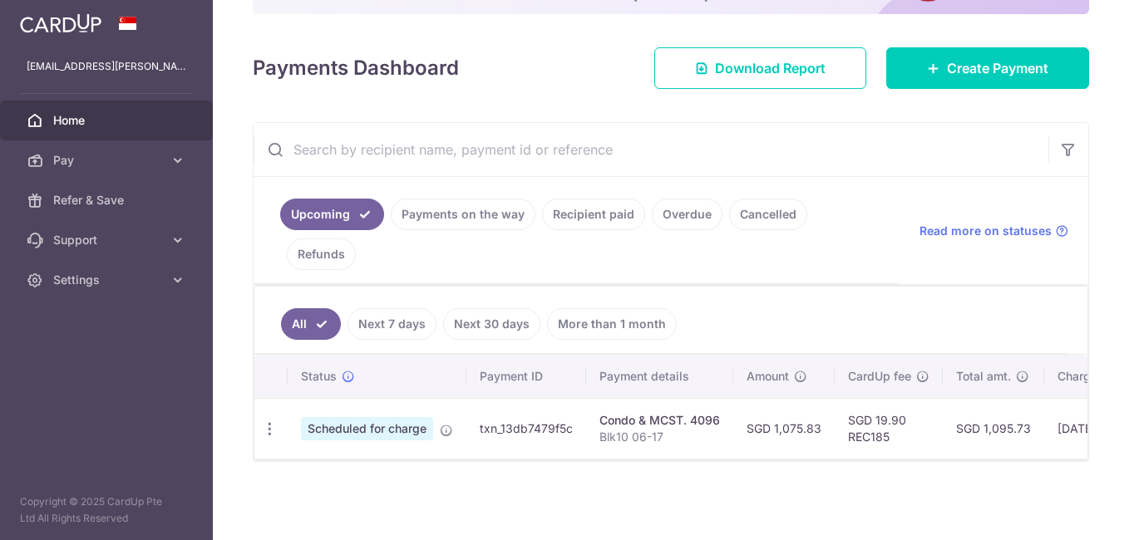
click at [177, 274] on icon at bounding box center [178, 280] width 17 height 17
click at [63, 359] on span "Logout" at bounding box center [108, 360] width 110 height 17
